Goal: Information Seeking & Learning: Learn about a topic

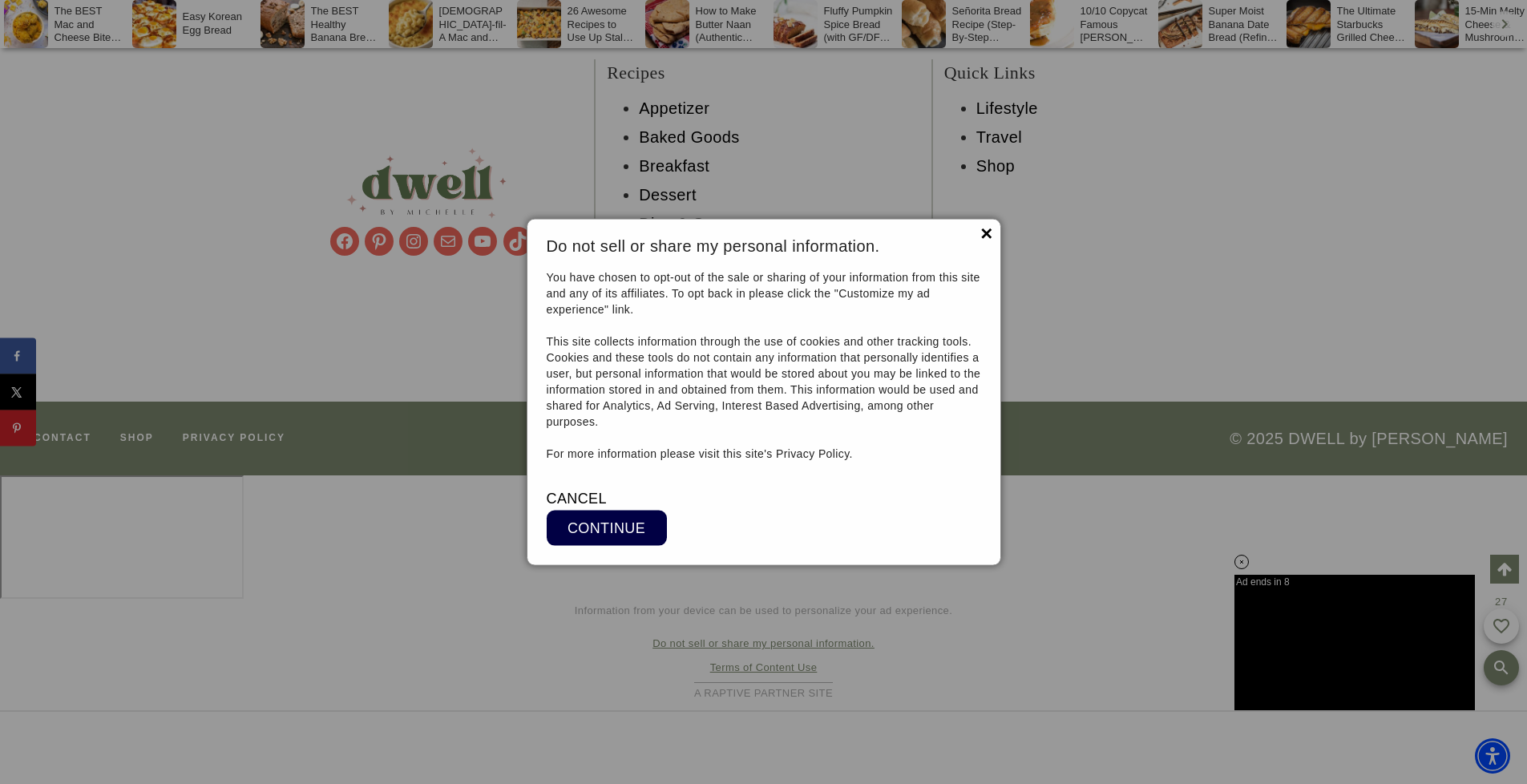
scroll to position [20802, 0]
